Goal: Register for event/course

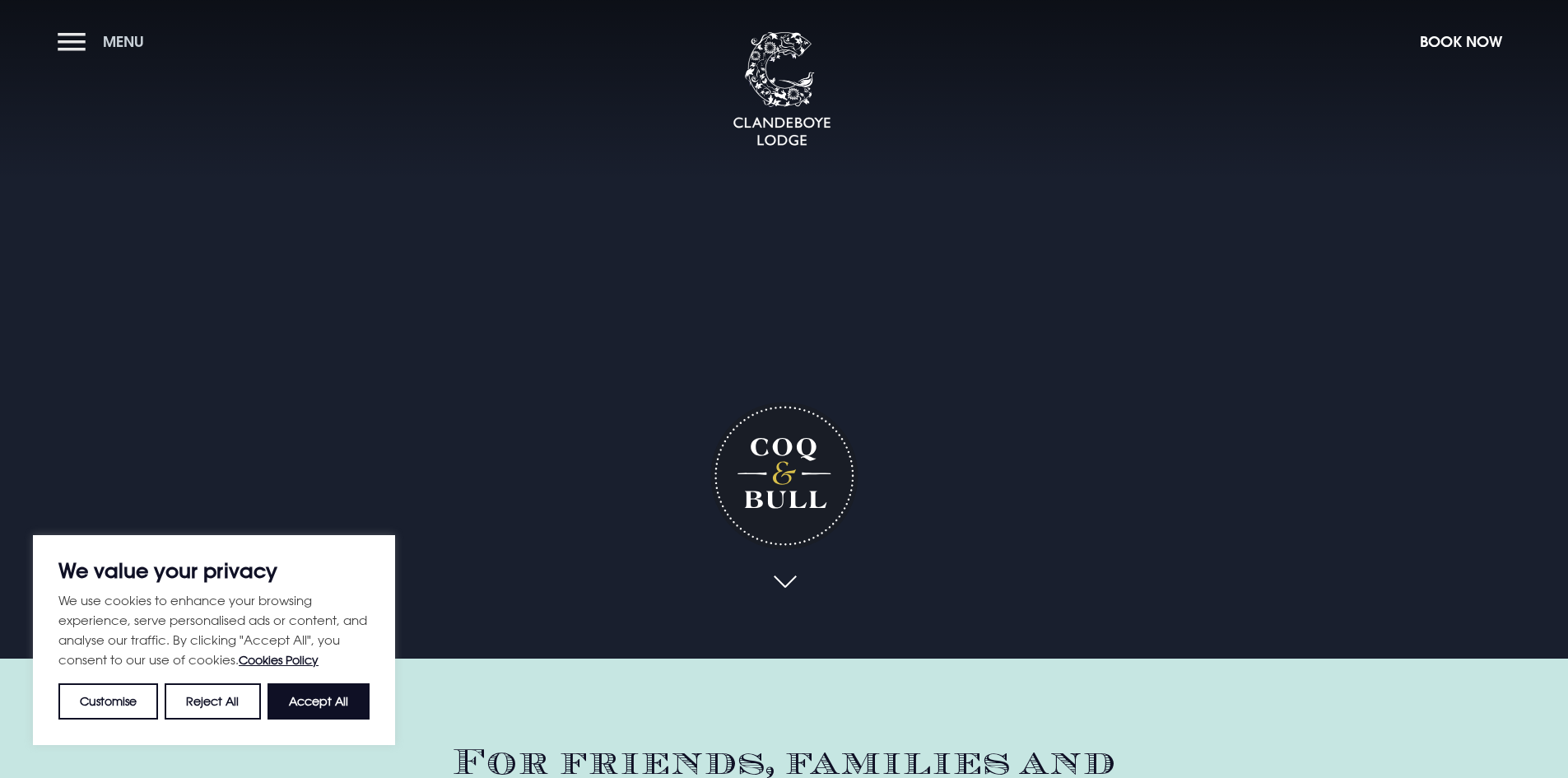
click at [69, 48] on button "Menu" at bounding box center [105, 42] width 94 height 36
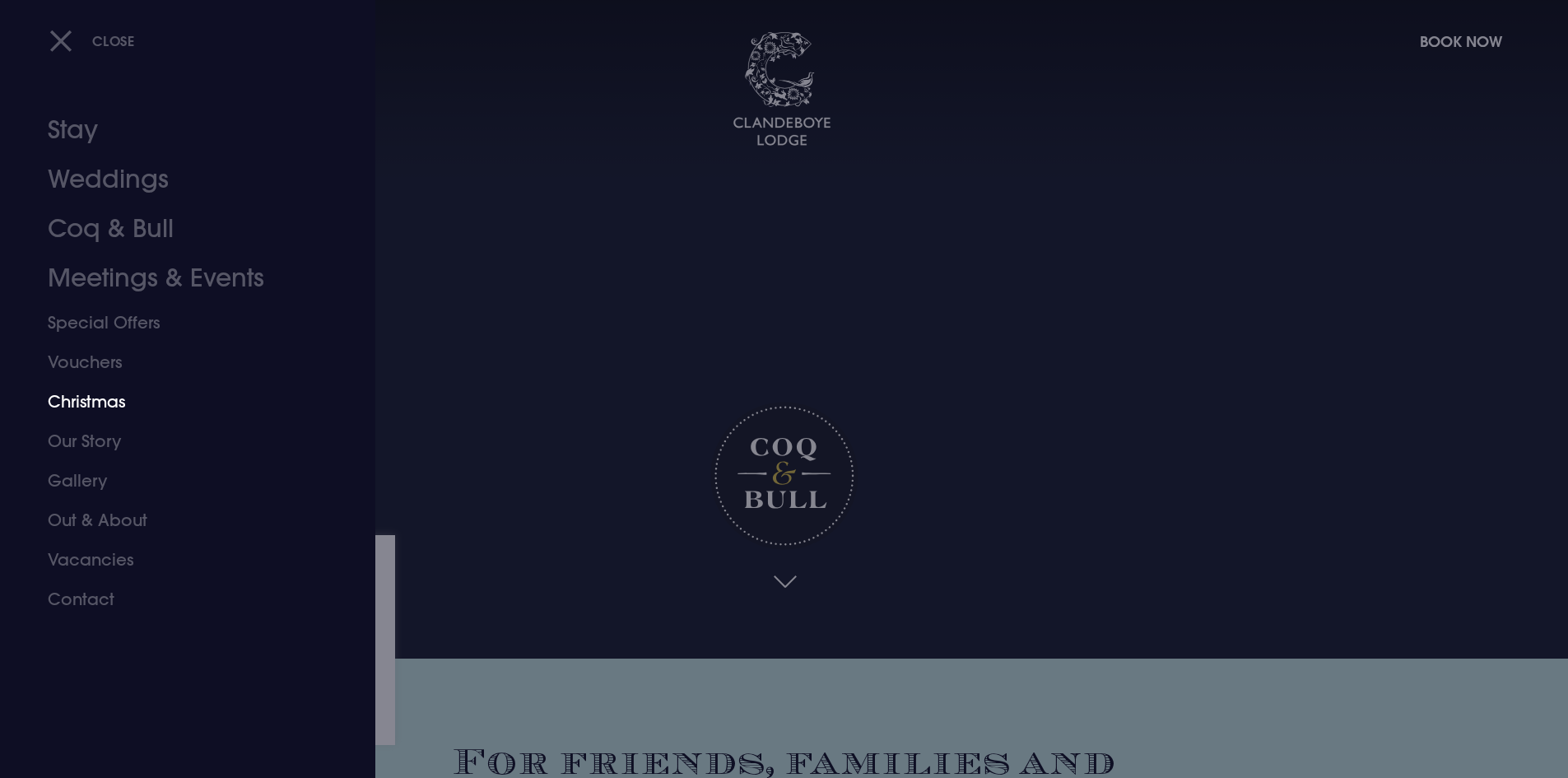
click at [99, 401] on link "Christmas" at bounding box center [178, 402] width 260 height 39
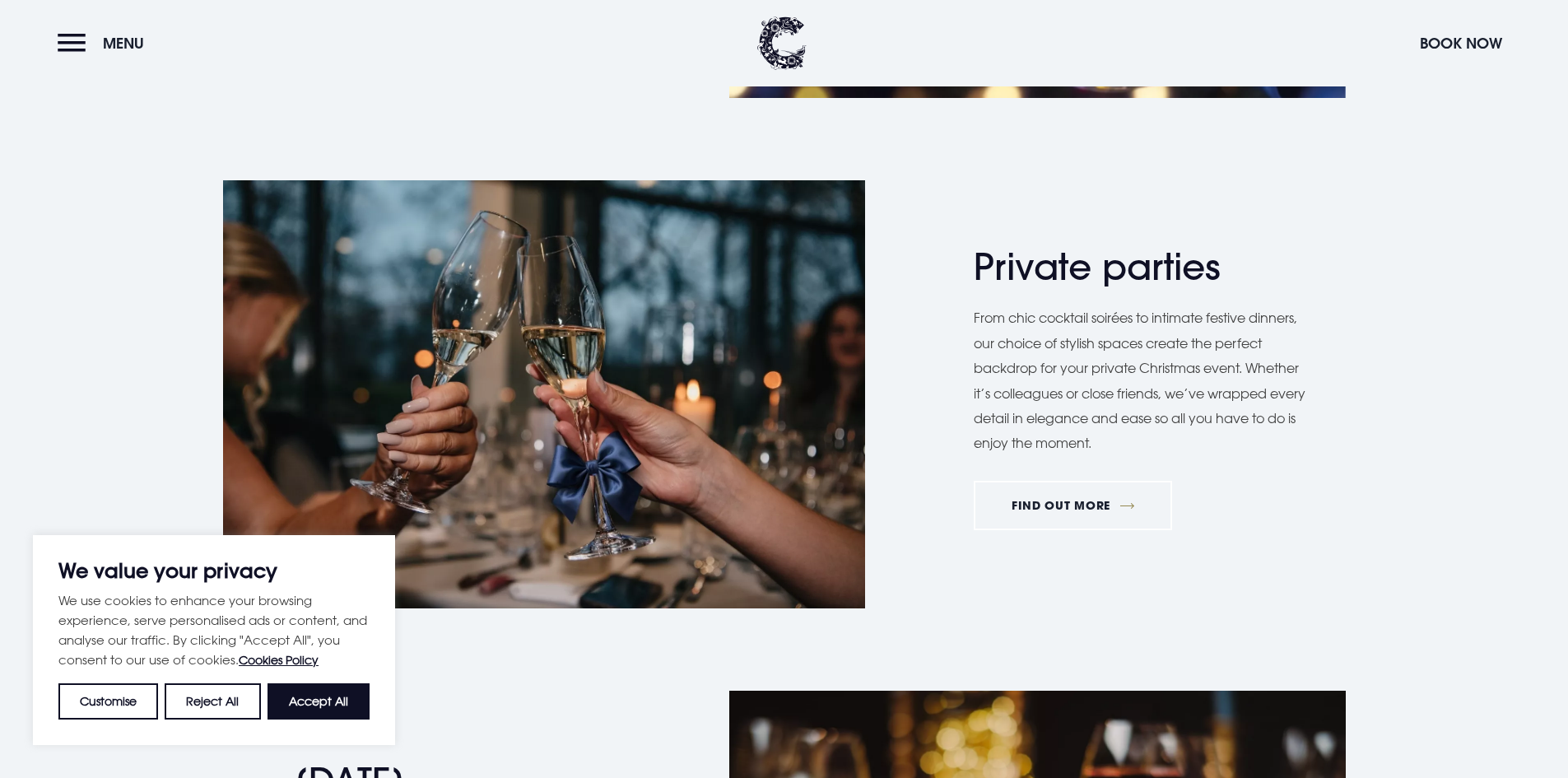
scroll to position [681, 0]
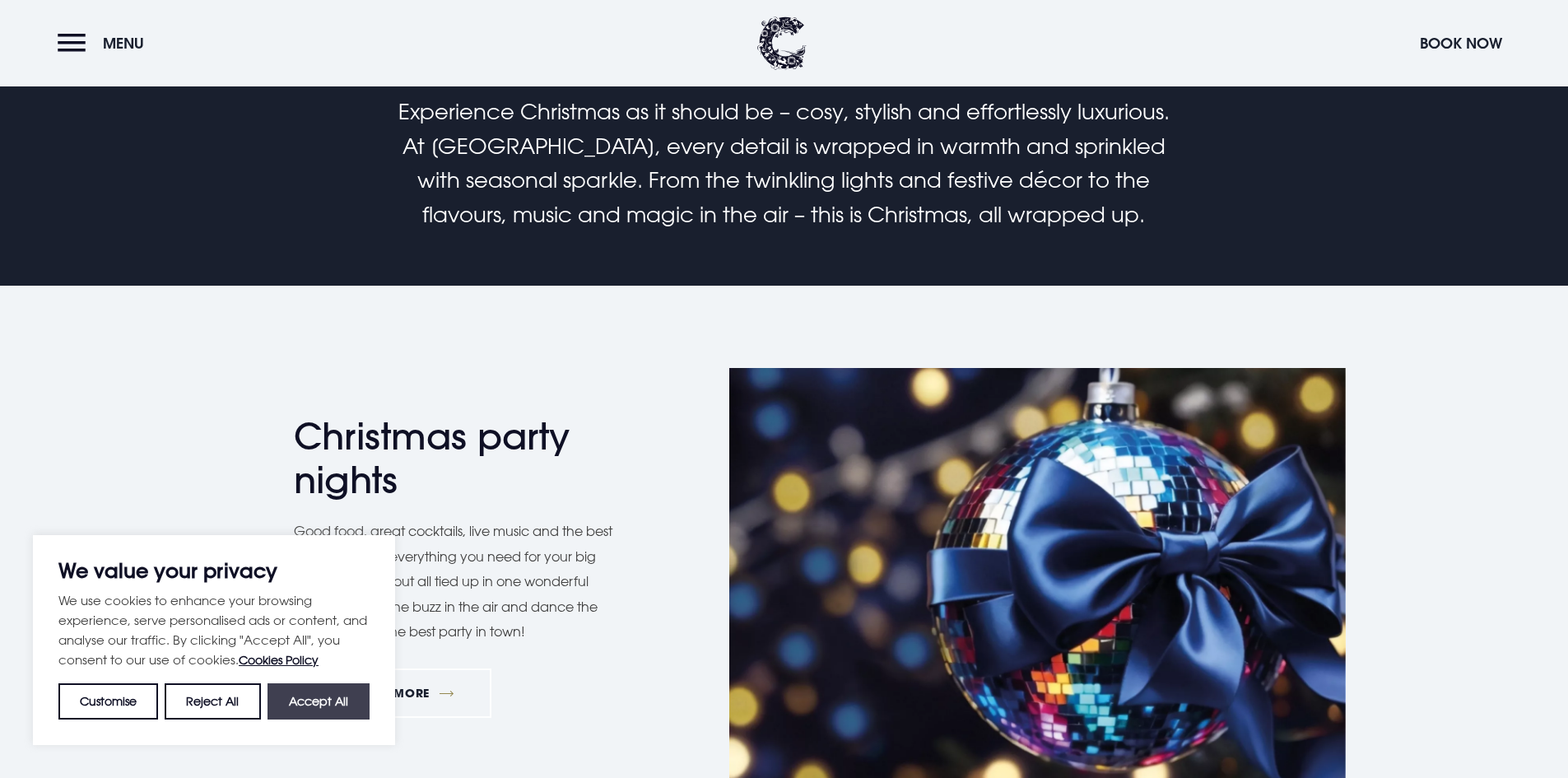
click at [308, 697] on button "Accept All" at bounding box center [318, 701] width 102 height 37
checkbox input "true"
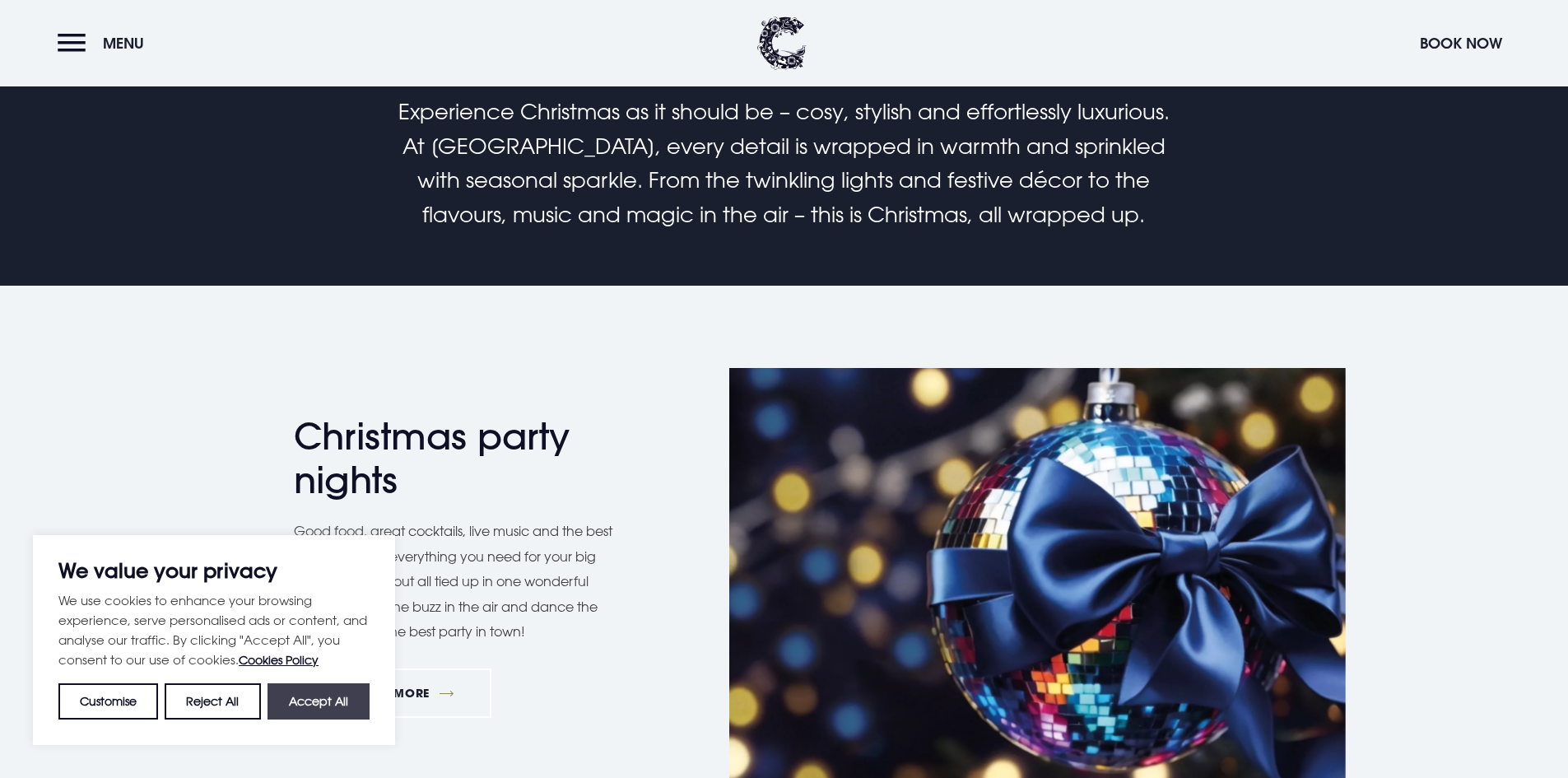
checkbox input "true"
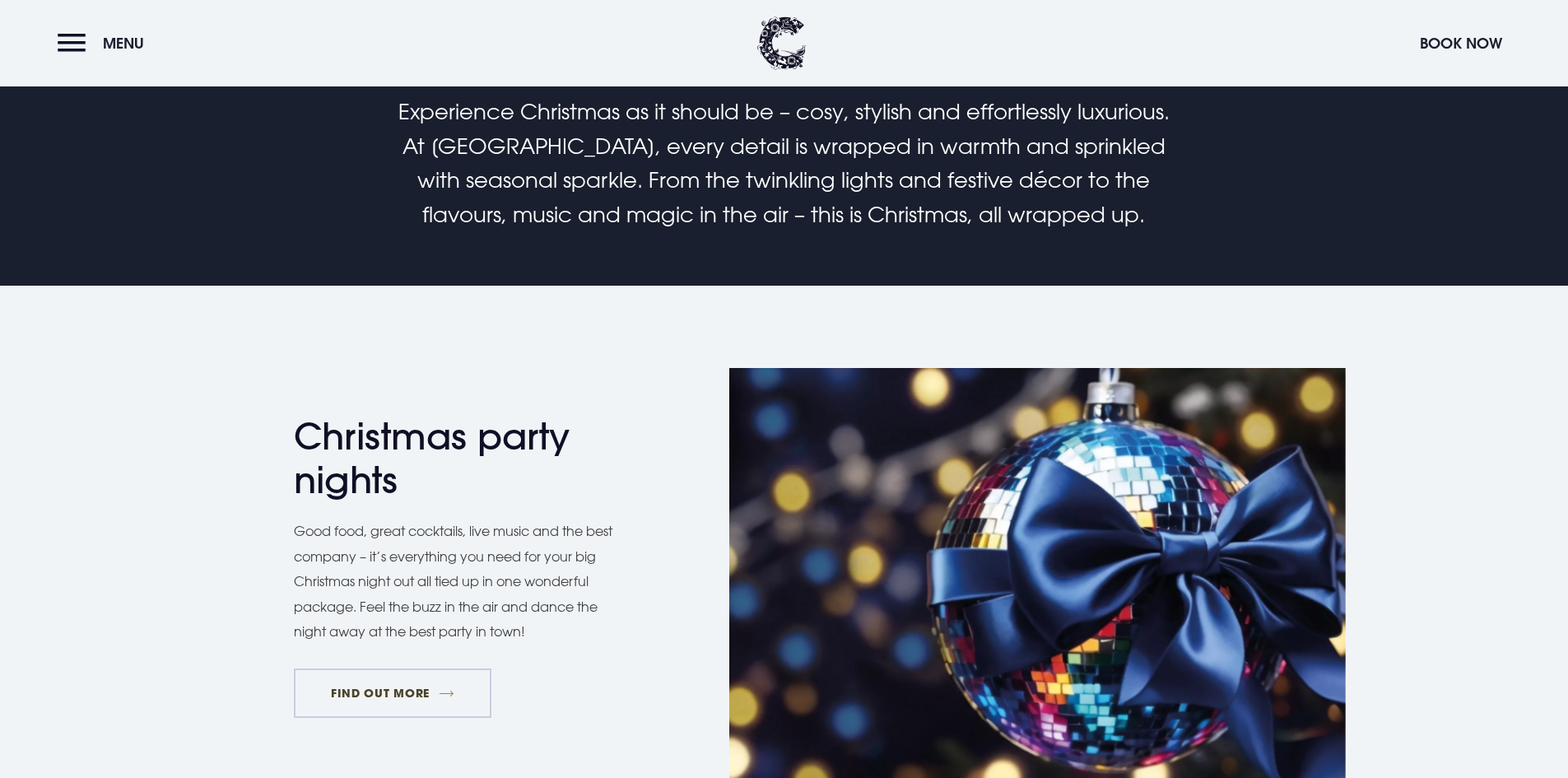
click at [360, 700] on link "FIND OUT MORE" at bounding box center [393, 692] width 199 height 49
